Goal: Unclear: Unclear

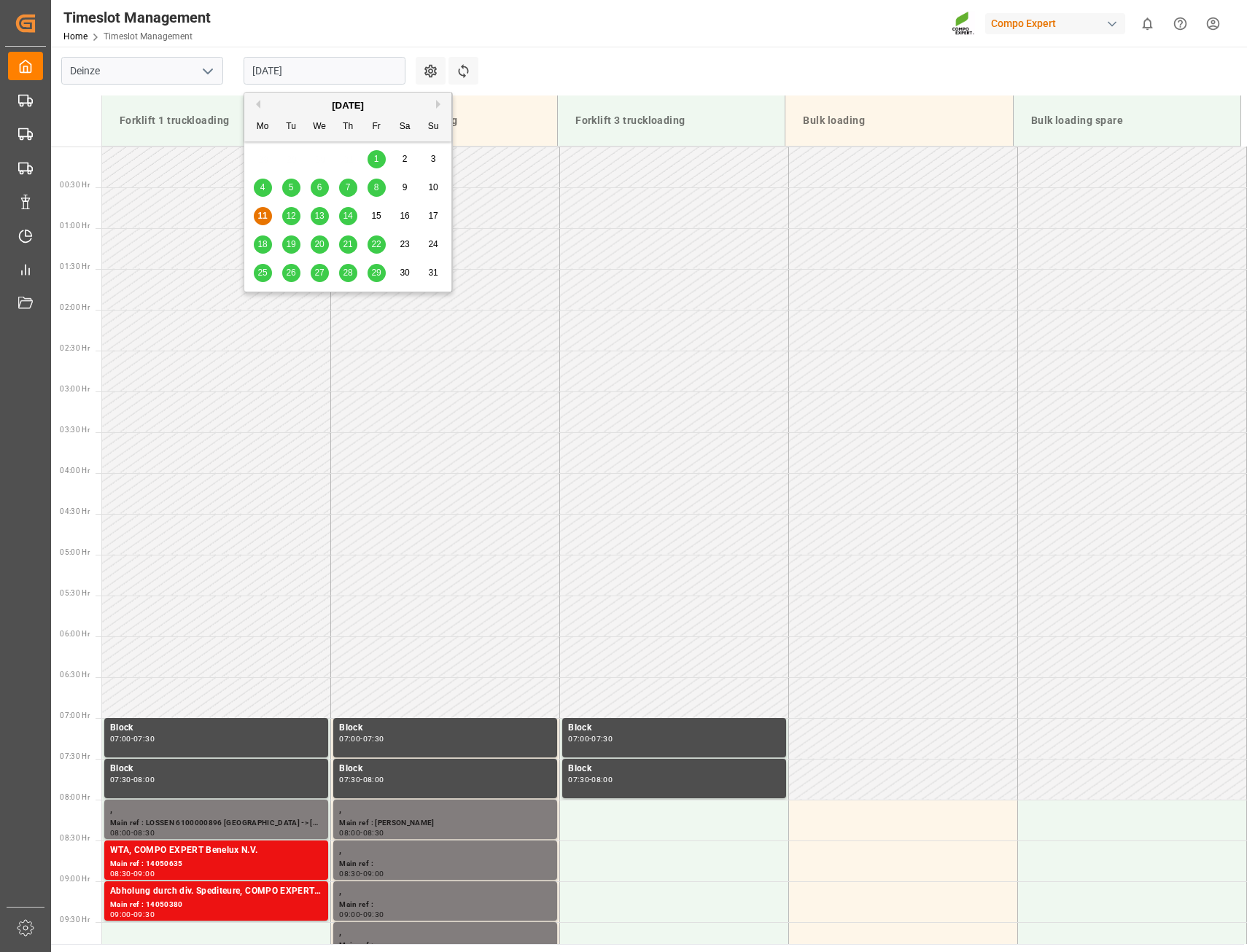
scroll to position [562, 0]
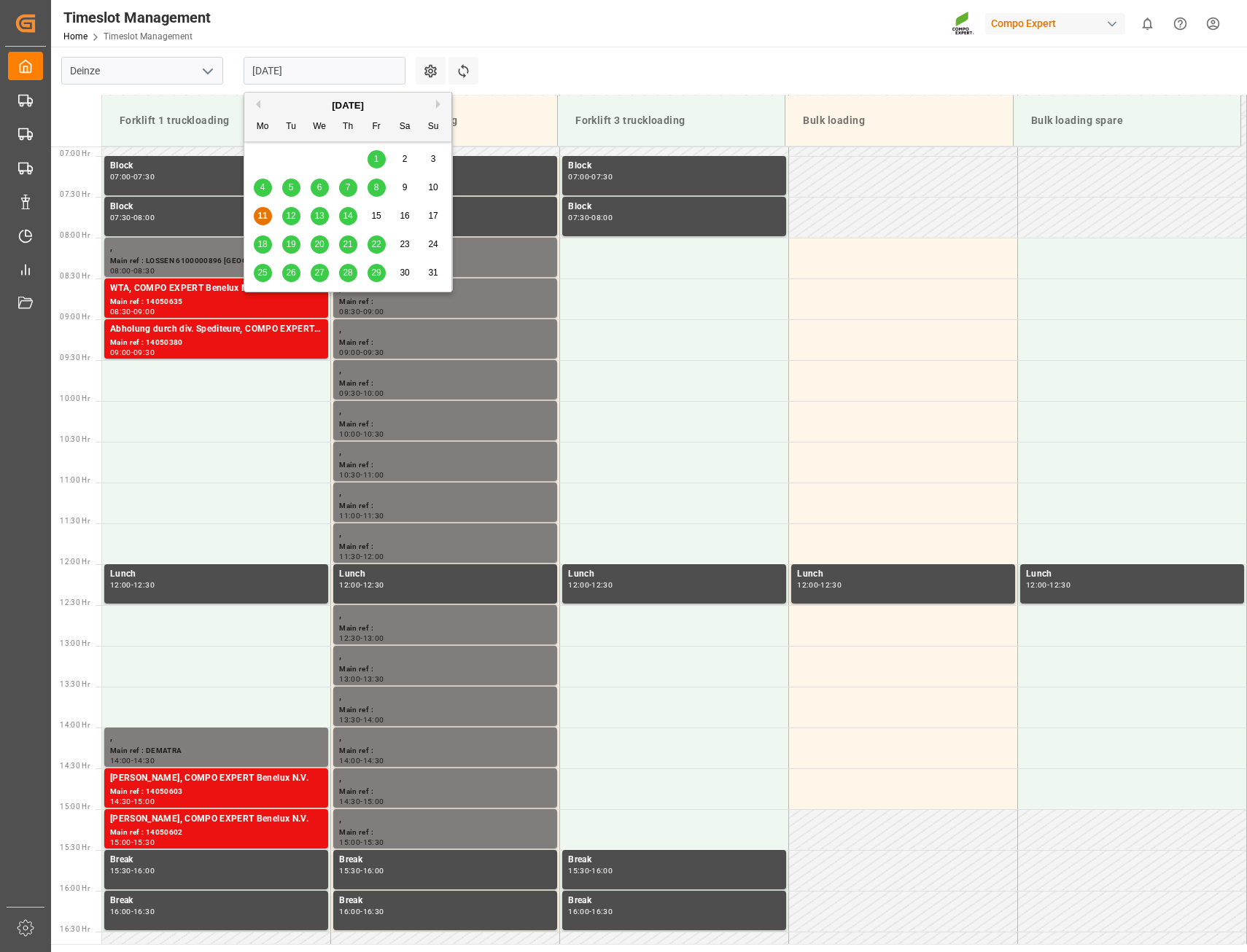
click at [265, 243] on span "18" at bounding box center [262, 244] width 10 height 10
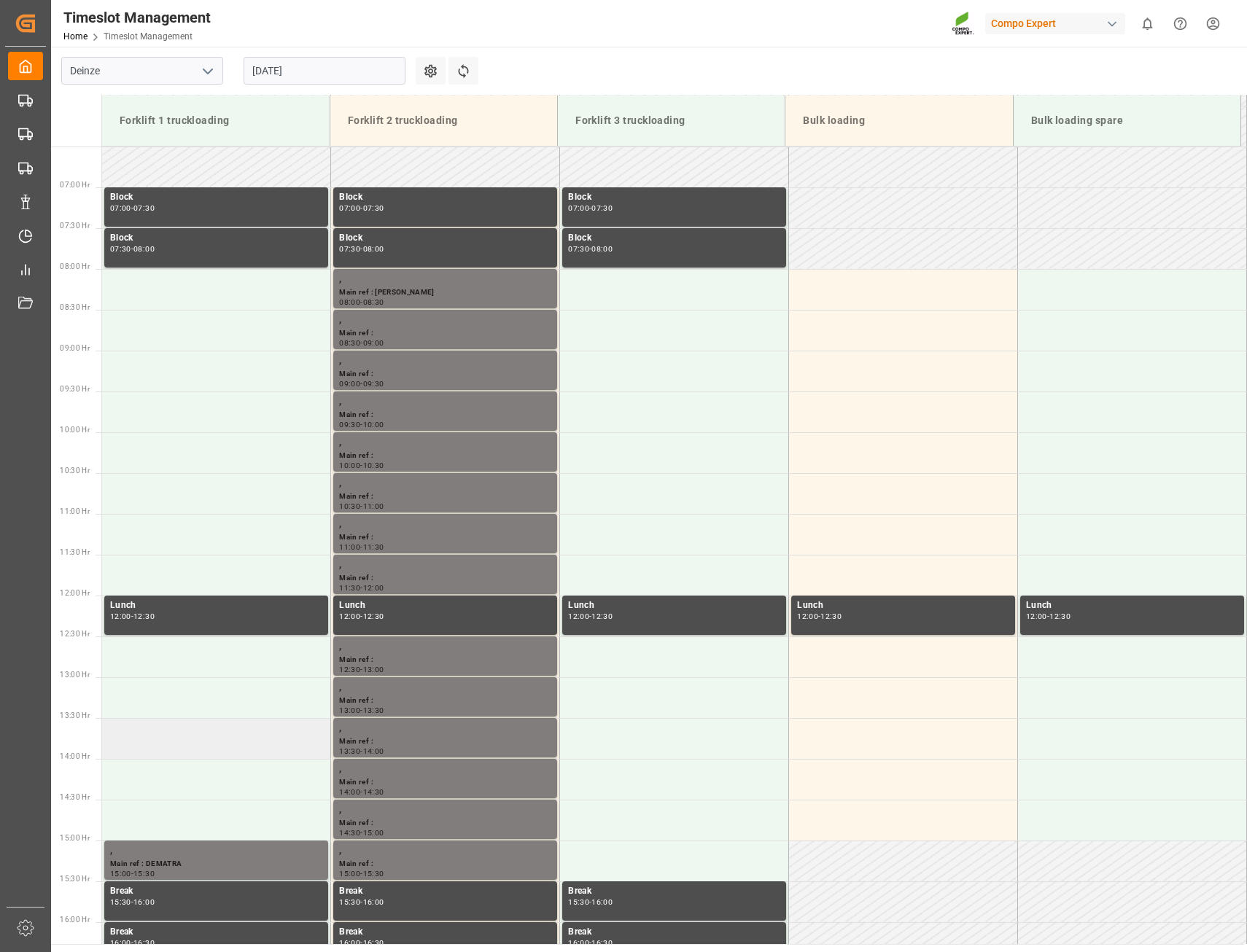
scroll to position [524, 0]
